Goal: Find specific page/section: Find specific page/section

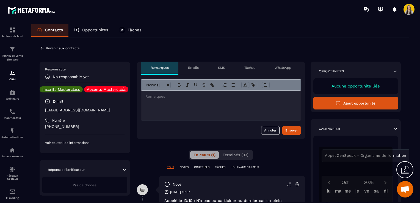
click at [42, 49] on icon at bounding box center [41, 47] width 3 height 3
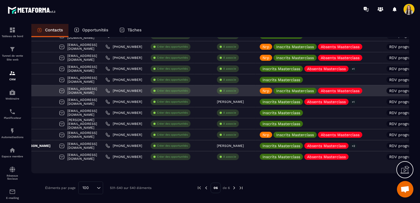
scroll to position [0, 25]
drag, startPoint x: 76, startPoint y: 90, endPoint x: 125, endPoint y: 94, distance: 48.8
click at [102, 94] on div "[EMAIL_ADDRESS][DOMAIN_NAME]" at bounding box center [78, 90] width 46 height 11
copy p "[EMAIL_ADDRESS][DOMAIN_NAME]"
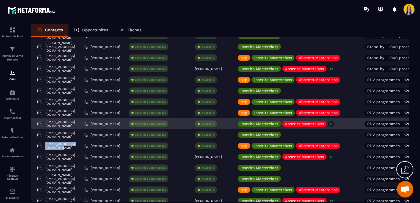
scroll to position [0, 47]
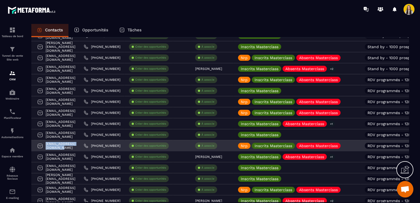
click at [80, 145] on div "[EMAIL_ADDRESS][DOMAIN_NAME]" at bounding box center [56, 145] width 46 height 11
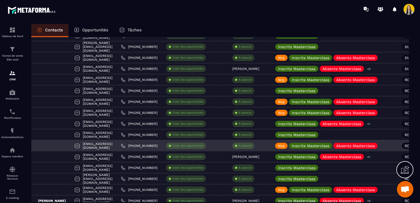
scroll to position [0, 0]
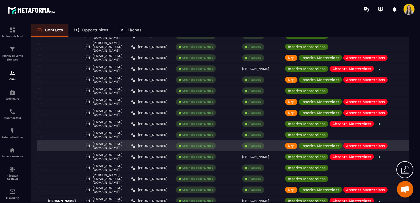
click at [49, 145] on div at bounding box center [58, 145] width 43 height 11
